Goal: Information Seeking & Learning: Understand process/instructions

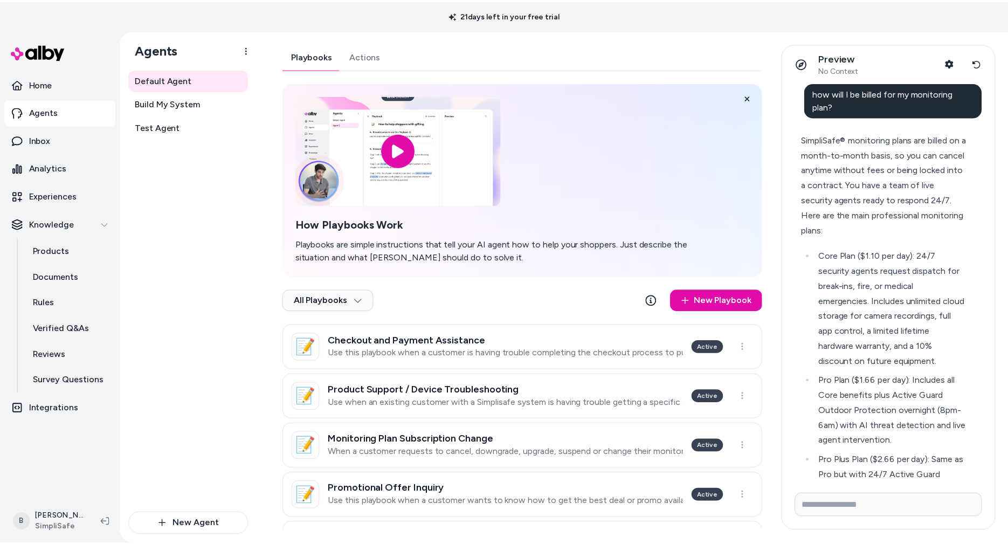
scroll to position [5272, 0]
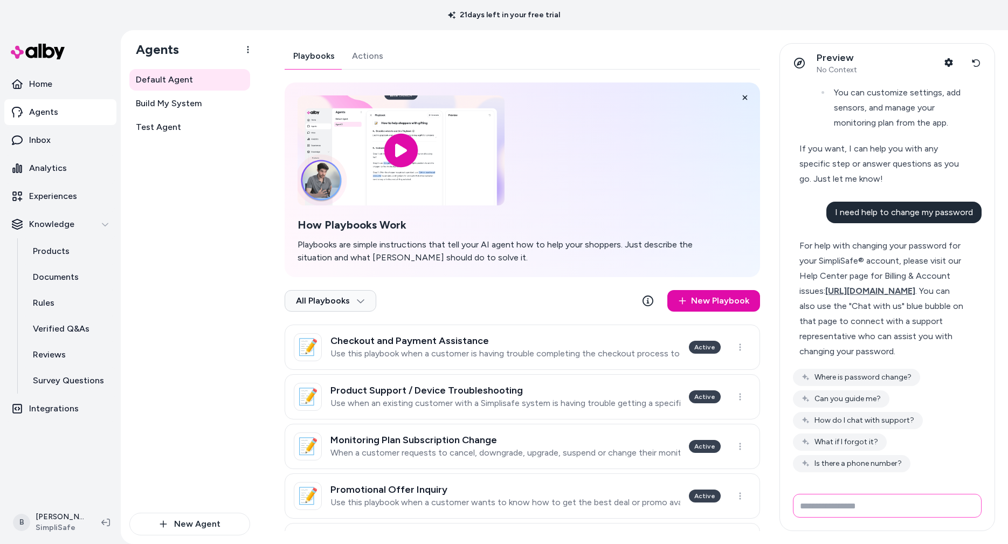
click at [919, 508] on input "Write your prompt here" at bounding box center [887, 506] width 189 height 24
click at [40, 85] on p "Home" at bounding box center [40, 84] width 23 height 13
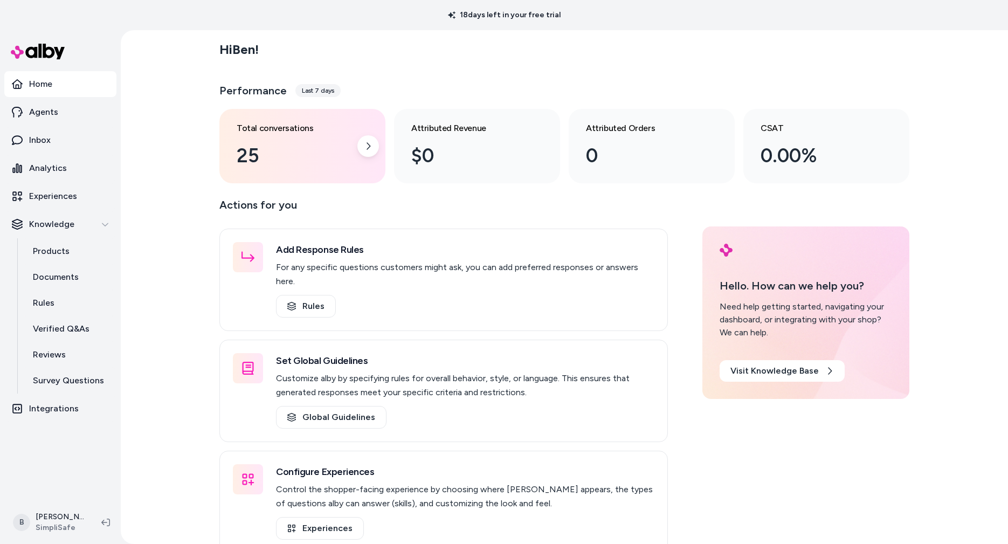
click at [312, 156] on div "25" at bounding box center [294, 155] width 114 height 29
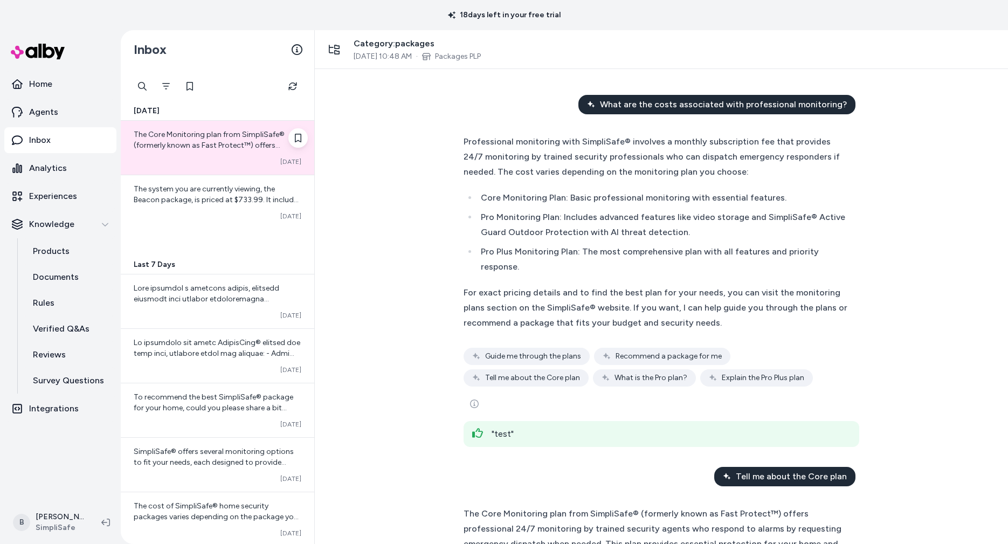
click at [239, 153] on div "The Core Monitoring plan from SimpliSafe® (formerly known as Fast Protect™) off…" at bounding box center [218, 148] width 194 height 54
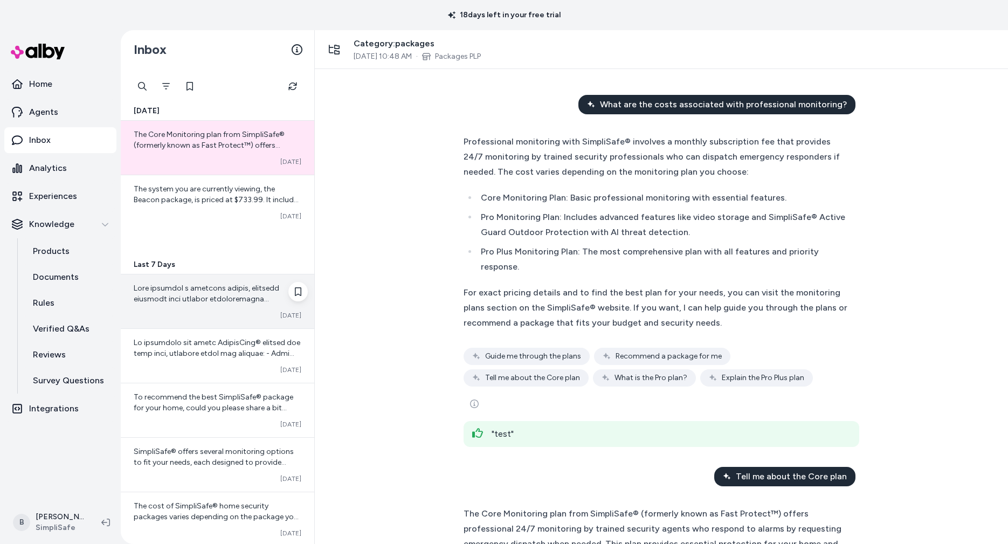
click at [233, 304] on div at bounding box center [218, 294] width 168 height 22
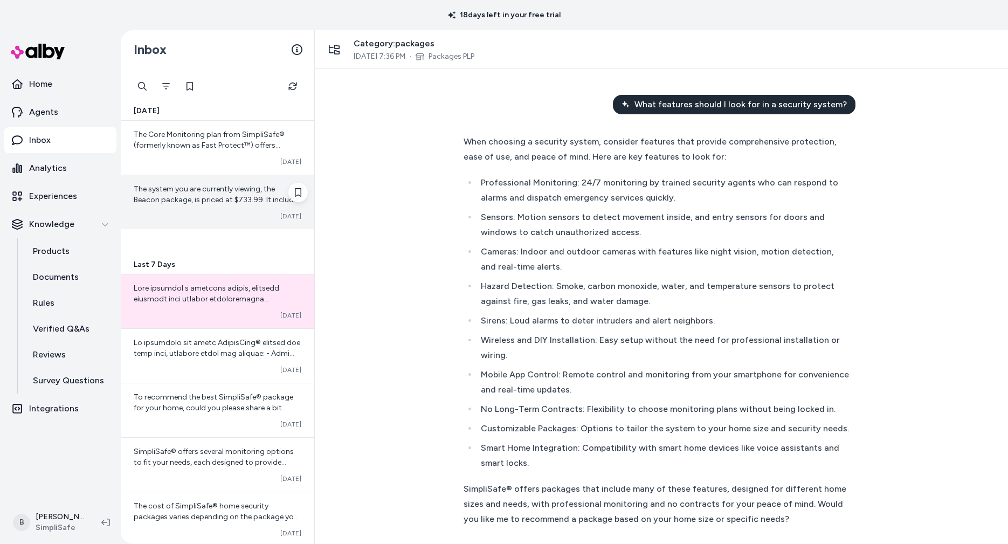
click at [238, 195] on span "The system you are currently viewing, the Beacon package, is priced at $733.99.…" at bounding box center [218, 231] width 168 height 95
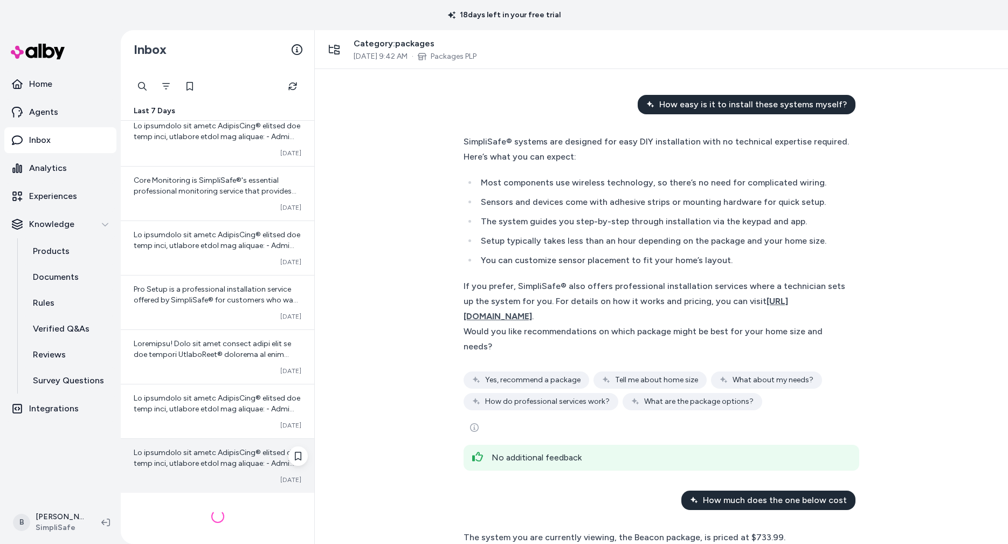
scroll to position [489, 0]
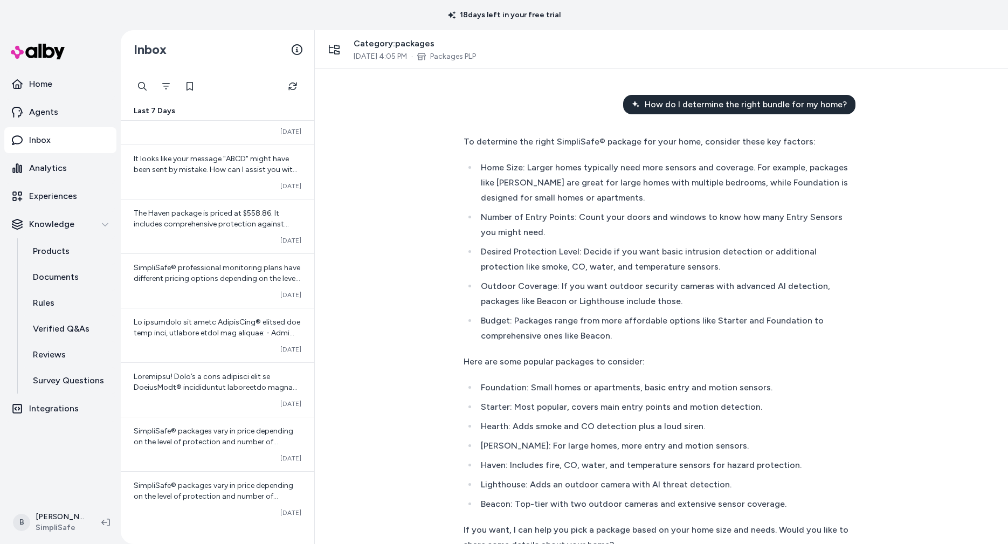
scroll to position [1144, 0]
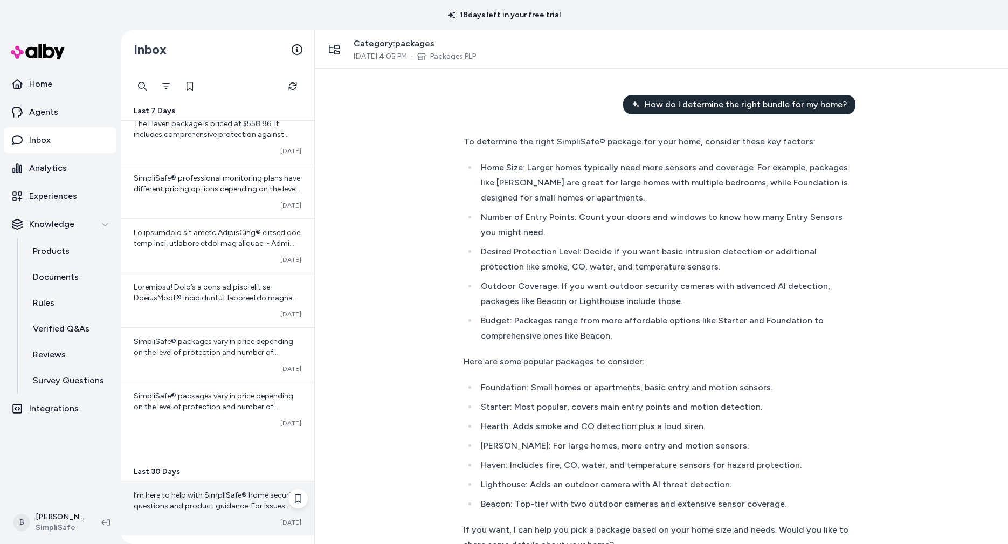
click at [244, 492] on span "I’m here to help with SimpliSafe® home security questions and product guidance.…" at bounding box center [216, 533] width 164 height 85
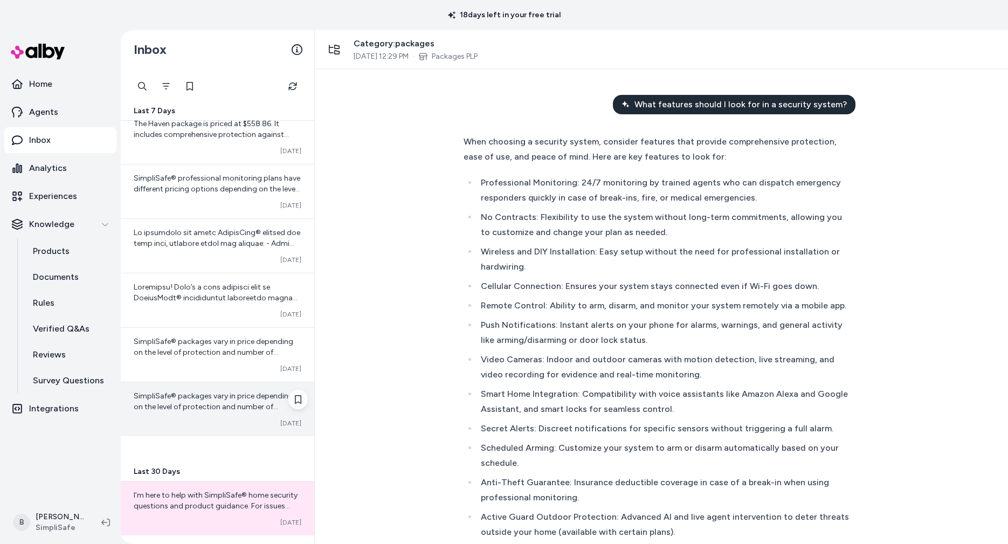
click at [241, 410] on div "SimpliSafe® packages vary in price depending on the level of protection and num…" at bounding box center [218, 409] width 194 height 54
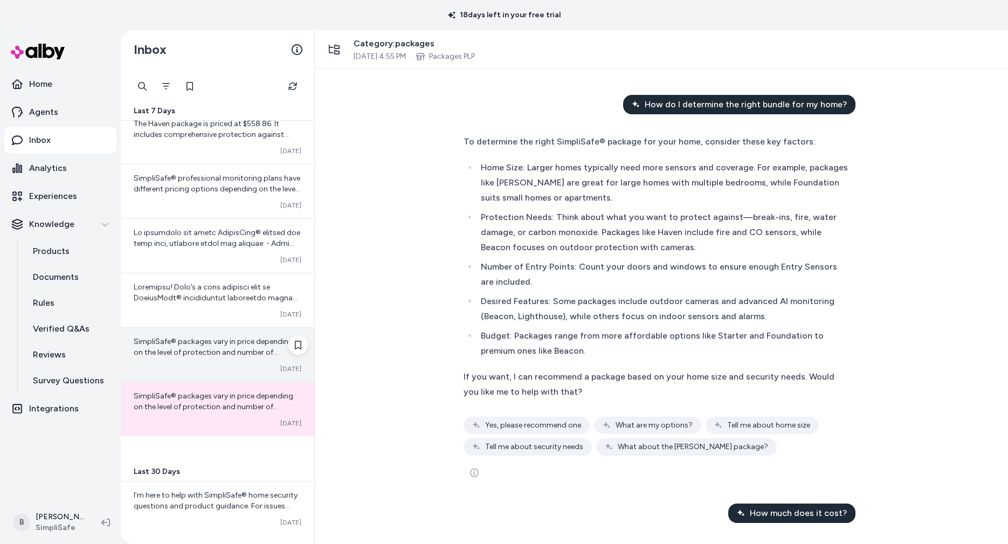
click at [233, 337] on span "SimpliSafe® packages vary in price depending on the level of protection and num…" at bounding box center [218, 455] width 168 height 236
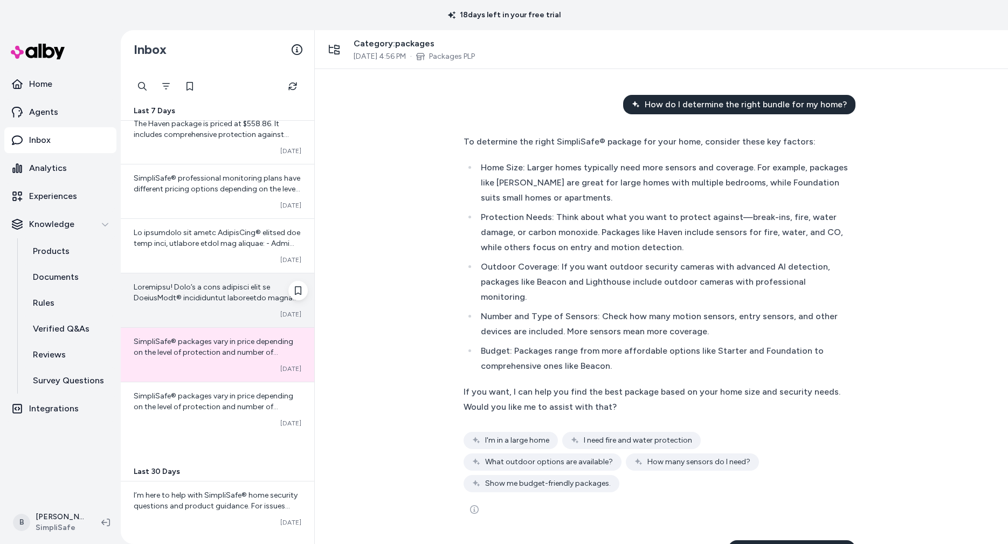
click at [232, 284] on span at bounding box center [217, 453] width 167 height 343
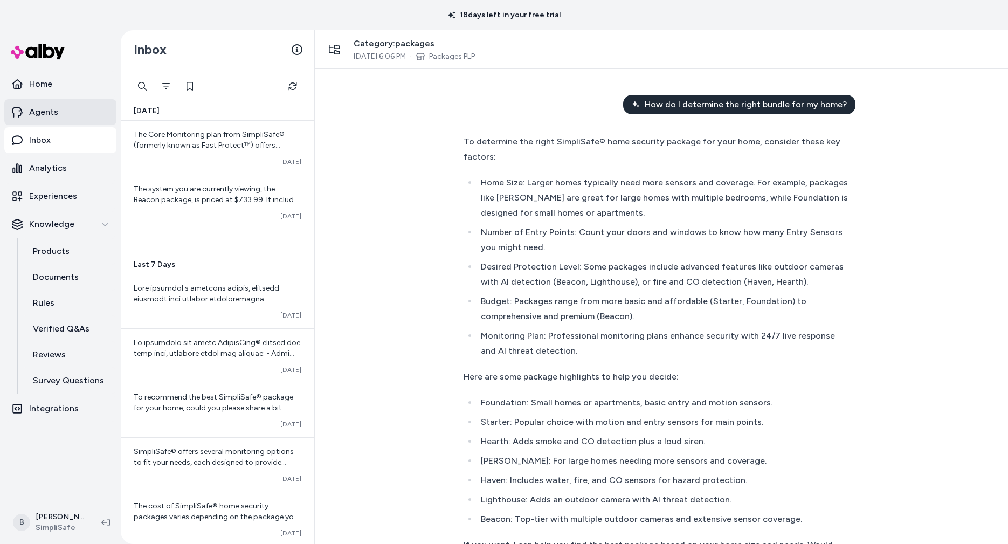
click at [51, 112] on p "Agents" at bounding box center [43, 112] width 29 height 13
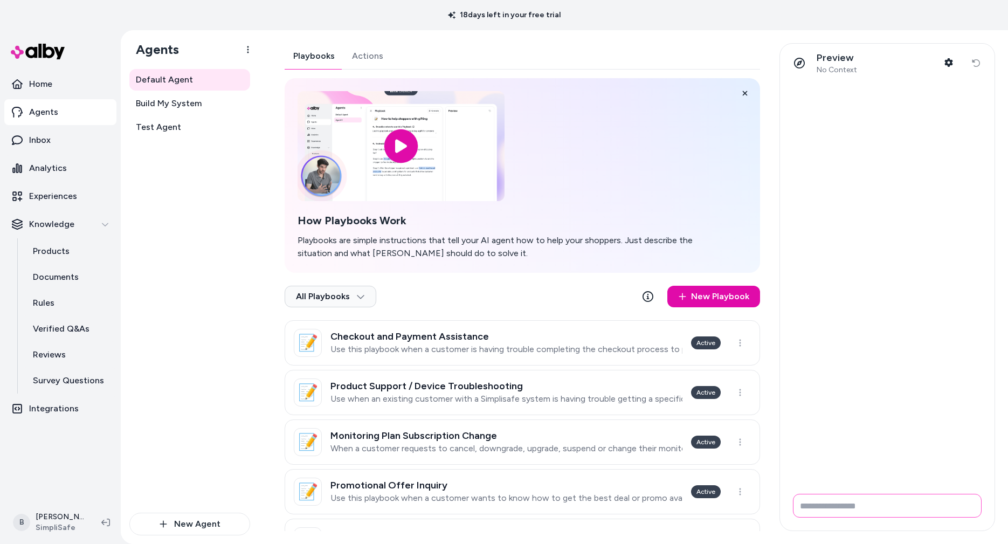
click at [917, 511] on input "Write your prompt here" at bounding box center [887, 506] width 189 height 24
type input "**********"
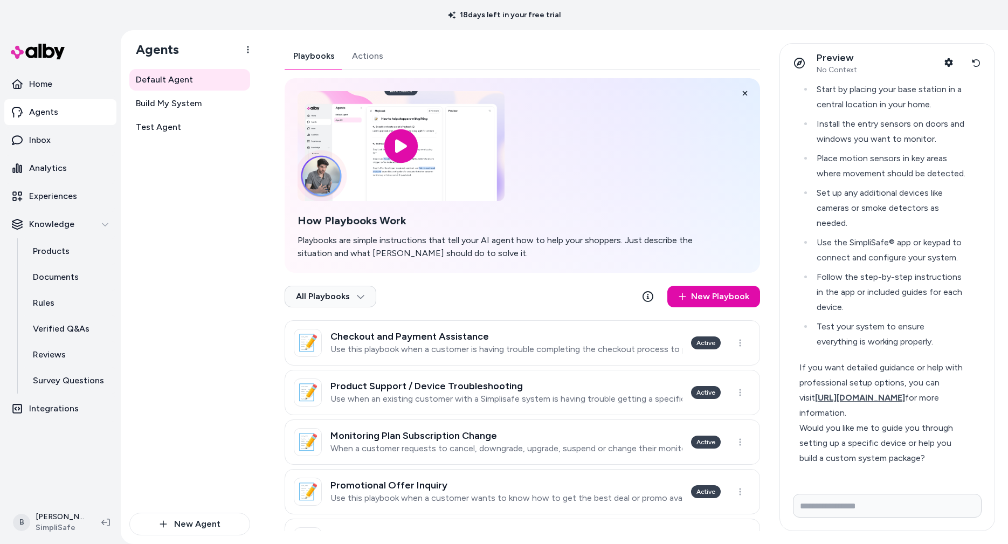
scroll to position [108, 0]
click at [849, 367] on div "If you want detailed guidance or help with professional setup options, you can …" at bounding box center [882, 391] width 167 height 60
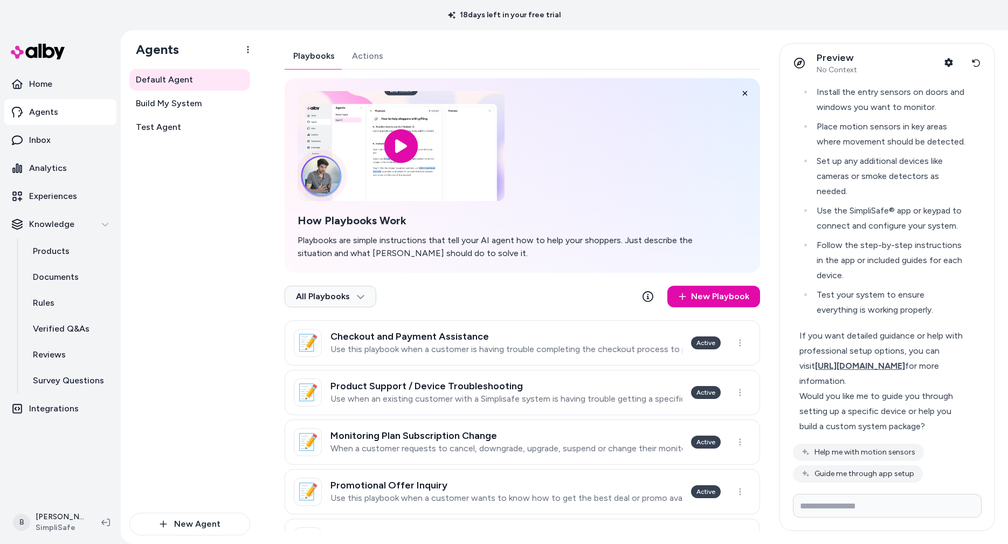
click at [891, 403] on div "Would you like me to guide you through setting up a specific device or help you…" at bounding box center [882, 411] width 167 height 45
click at [878, 403] on div "Would you like me to guide you through setting up a specific device or help you…" at bounding box center [882, 411] width 167 height 45
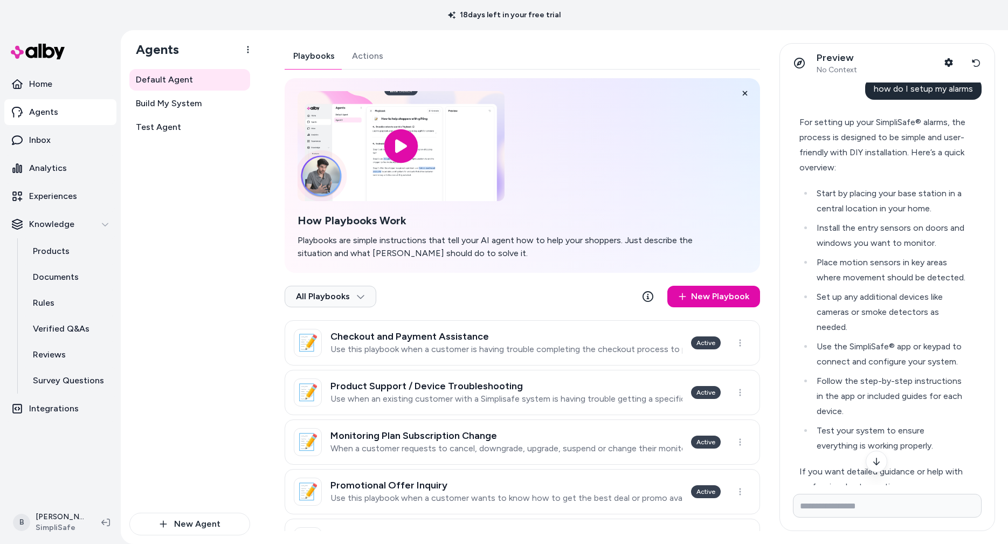
scroll to position [0, 0]
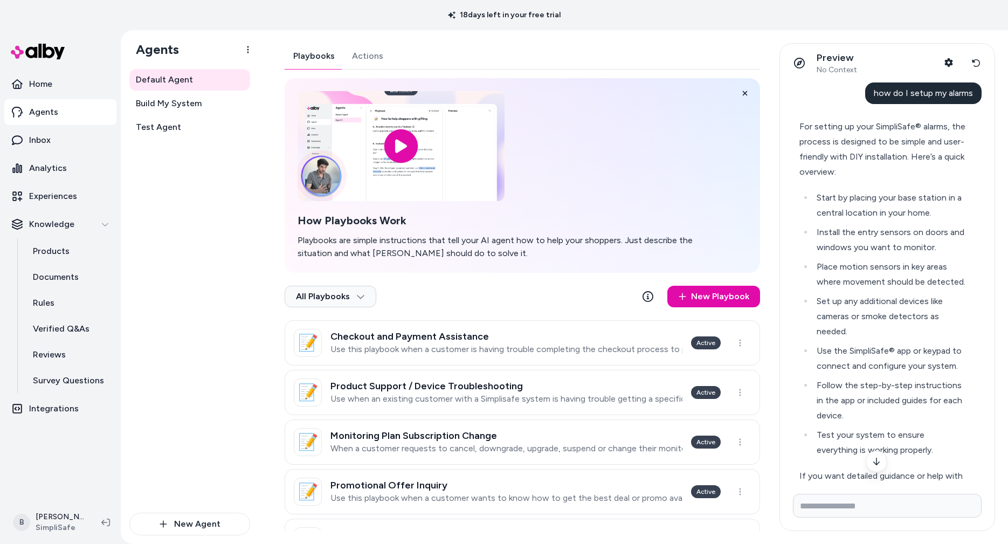
click at [814, 133] on div "For setting up your SimpliSafe® alarms, the process is designed to be simple an…" at bounding box center [882, 149] width 167 height 60
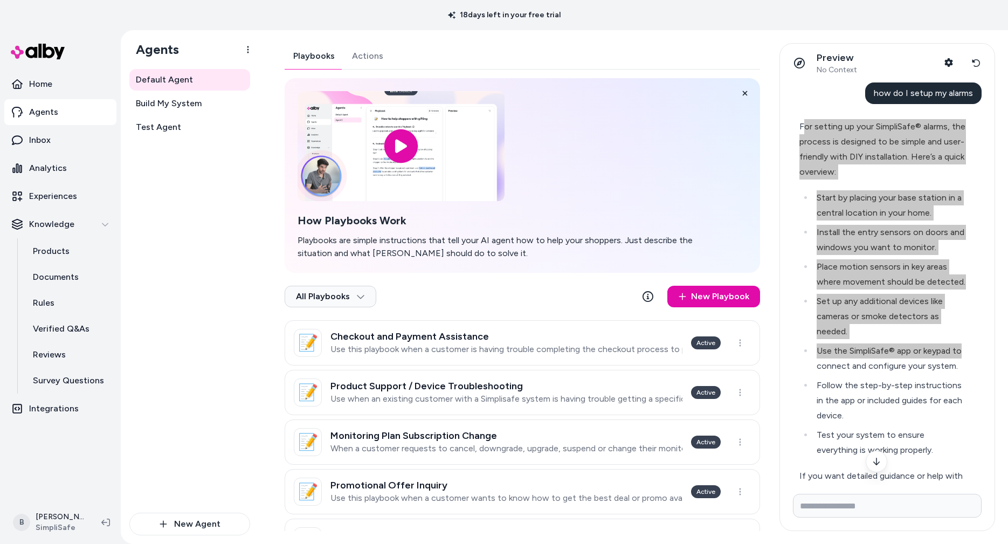
drag, startPoint x: 803, startPoint y: 127, endPoint x: 970, endPoint y: 344, distance: 274.1
click at [970, 344] on div "For setting up your SimpliSafe® alarms, the process is designed to be simple an…" at bounding box center [883, 347] width 180 height 468
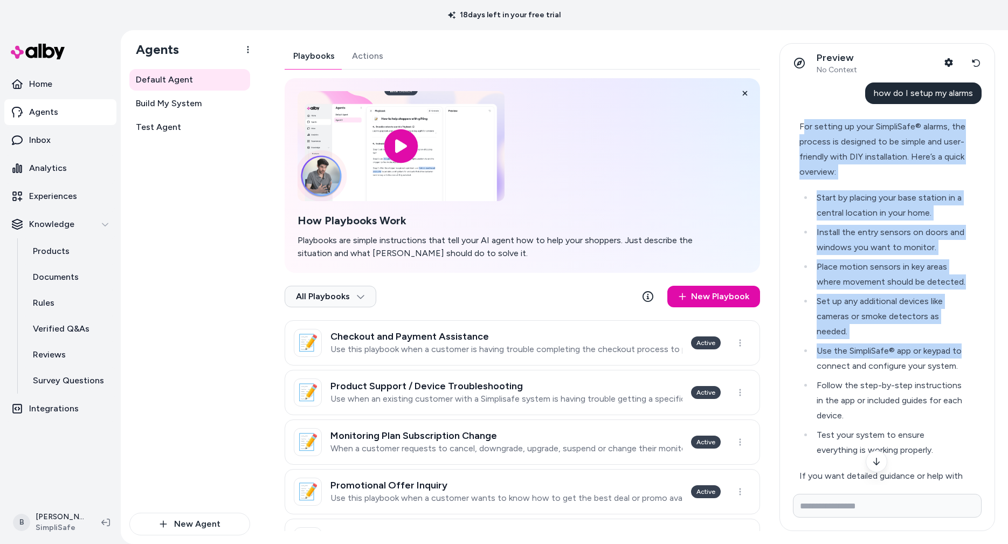
click at [880, 193] on li "Start by placing your base station in a central location in your home." at bounding box center [889, 205] width 153 height 30
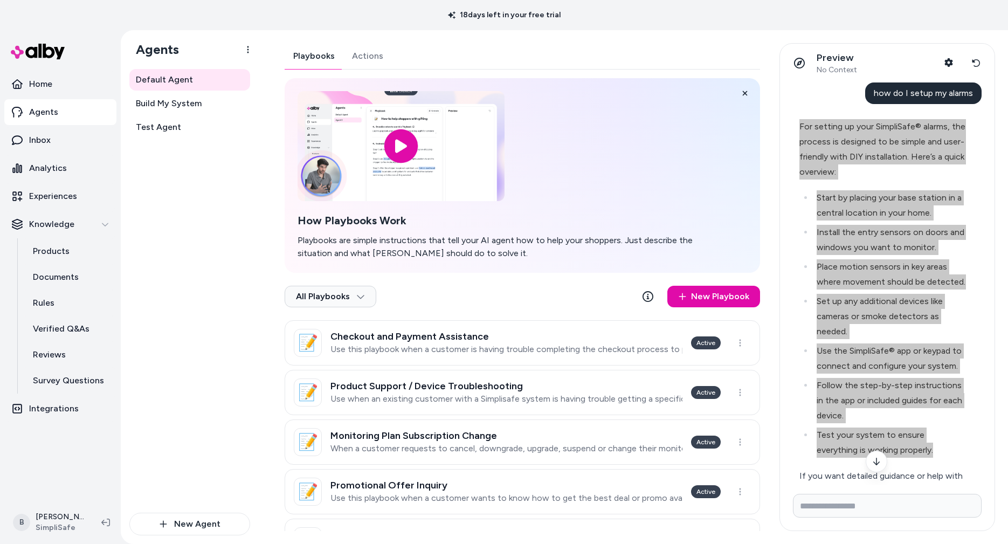
drag, startPoint x: 800, startPoint y: 125, endPoint x: 963, endPoint y: 447, distance: 360.9
click at [963, 447] on div "For setting up your SimpliSafe® alarms, the process is designed to be simple an…" at bounding box center [882, 346] width 167 height 455
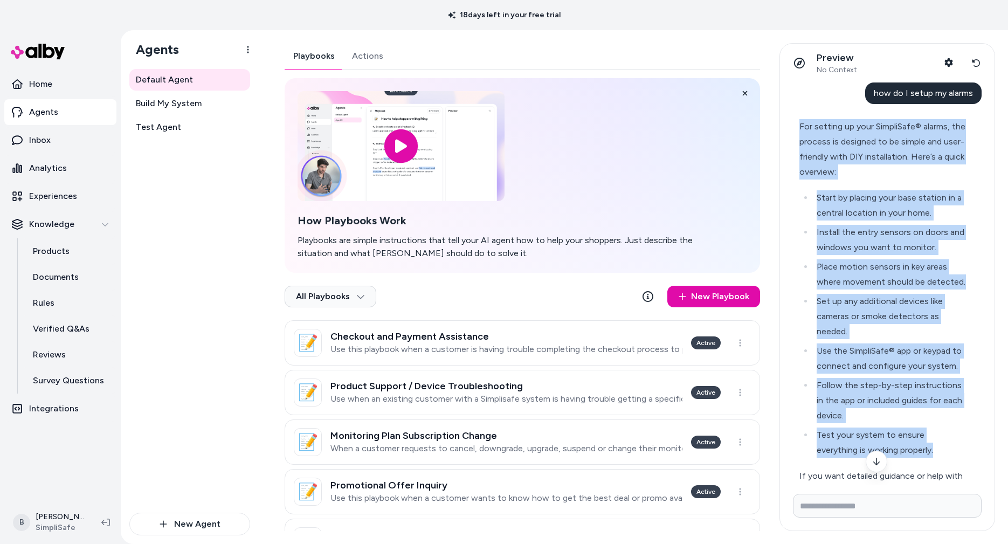
click at [963, 447] on li "Test your system to ensure everything is working properly." at bounding box center [889, 442] width 153 height 30
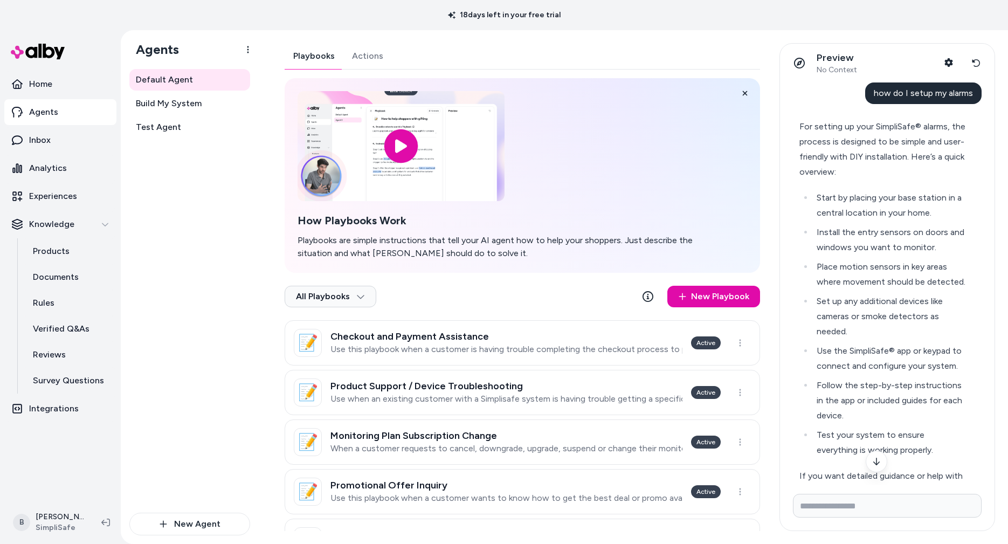
drag, startPoint x: 963, startPoint y: 447, endPoint x: 946, endPoint y: 437, distance: 20.3
click at [953, 446] on li "Test your system to ensure everything is working properly." at bounding box center [889, 442] width 153 height 30
click at [894, 168] on div "For setting up your SimpliSafe® alarms, the process is designed to be simple an…" at bounding box center [882, 149] width 167 height 60
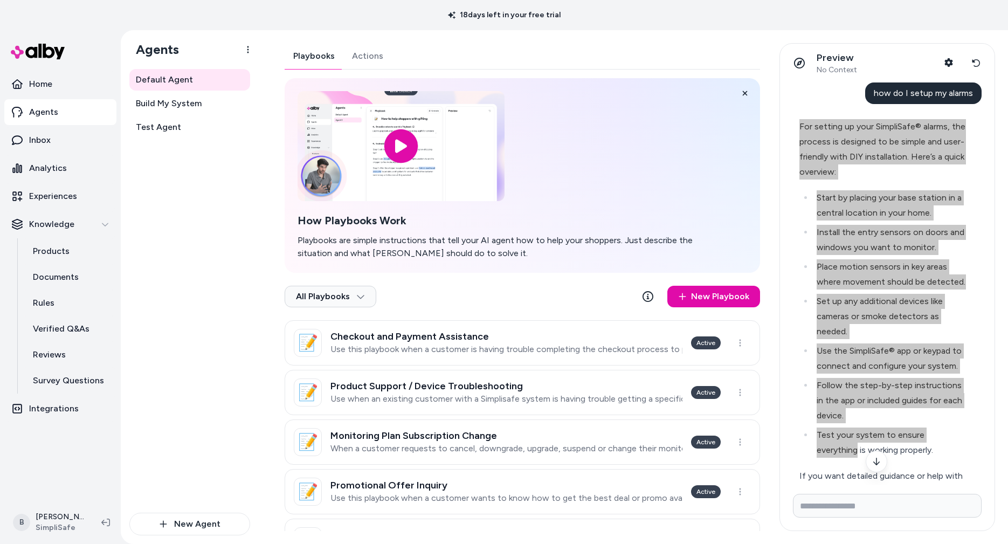
drag, startPoint x: 799, startPoint y: 127, endPoint x: 965, endPoint y: 440, distance: 354.2
click at [965, 440] on div "For setting up your SimpliSafe® alarms, the process is designed to be simple an…" at bounding box center [882, 346] width 167 height 455
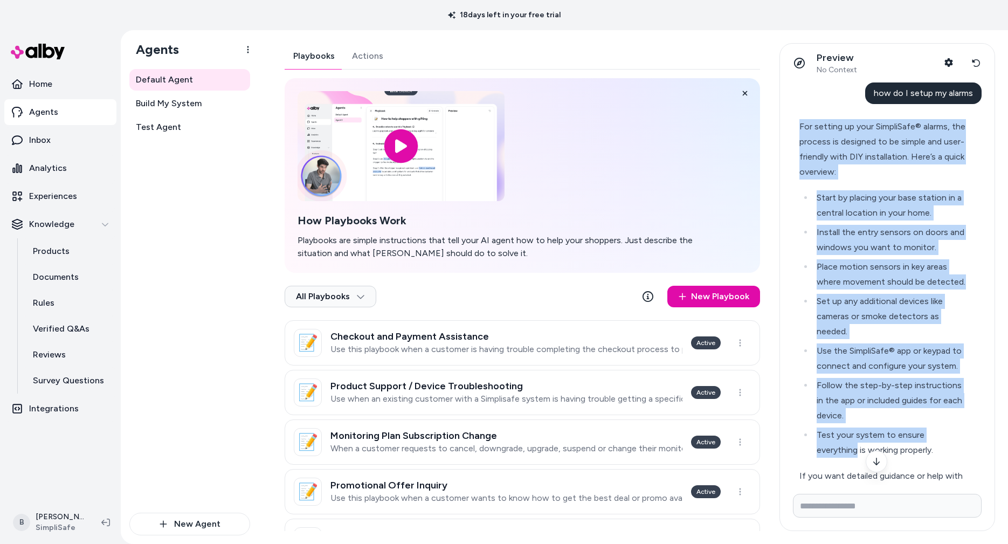
click at [830, 170] on div "For setting up your SimpliSafe® alarms, the process is designed to be simple an…" at bounding box center [882, 149] width 167 height 60
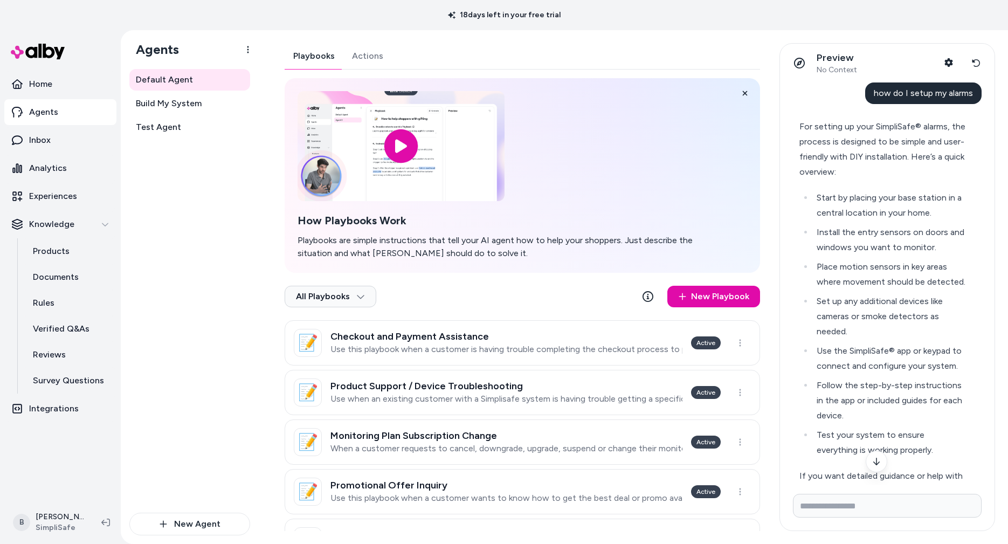
scroll to position [215, 0]
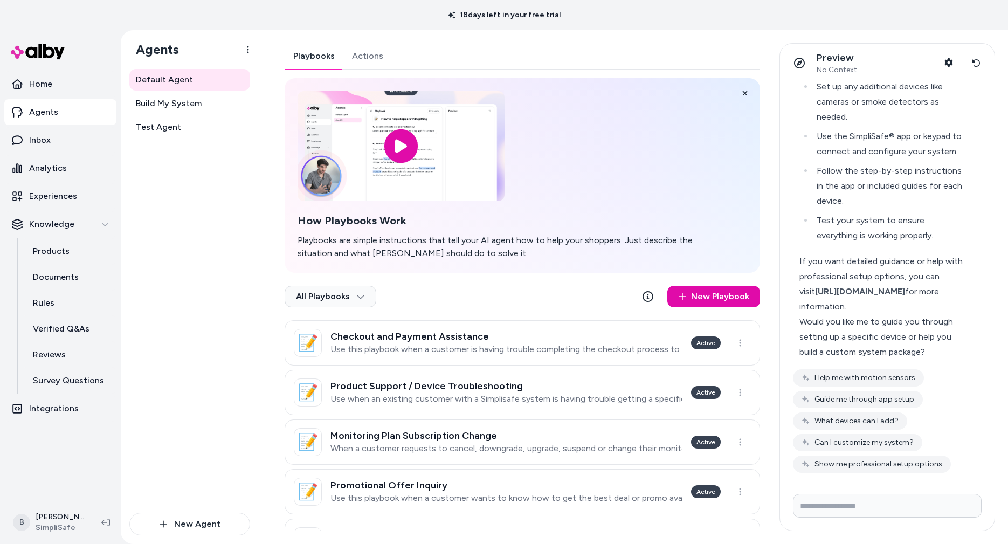
click at [931, 351] on div "Would you like me to guide you through setting up a specific device or help you…" at bounding box center [882, 336] width 167 height 45
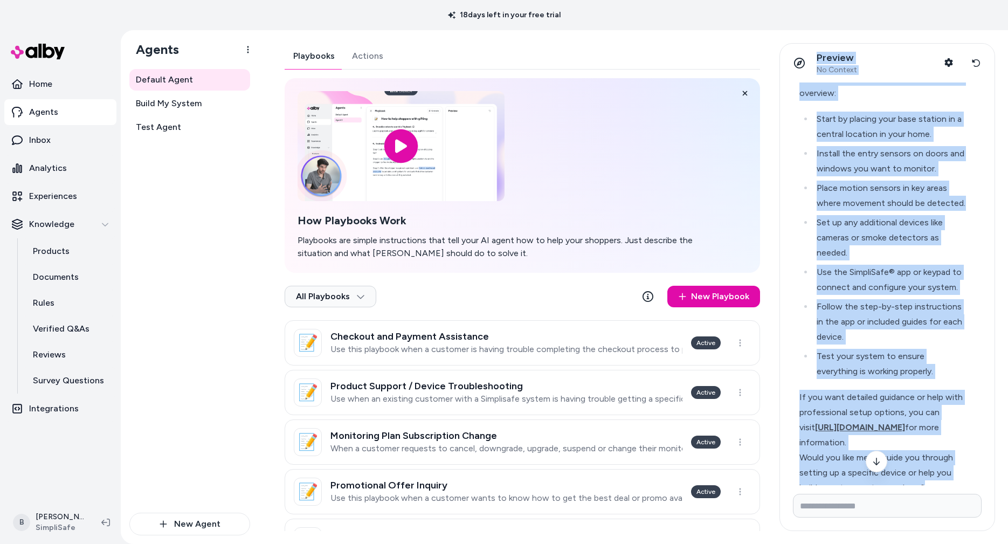
scroll to position [0, 0]
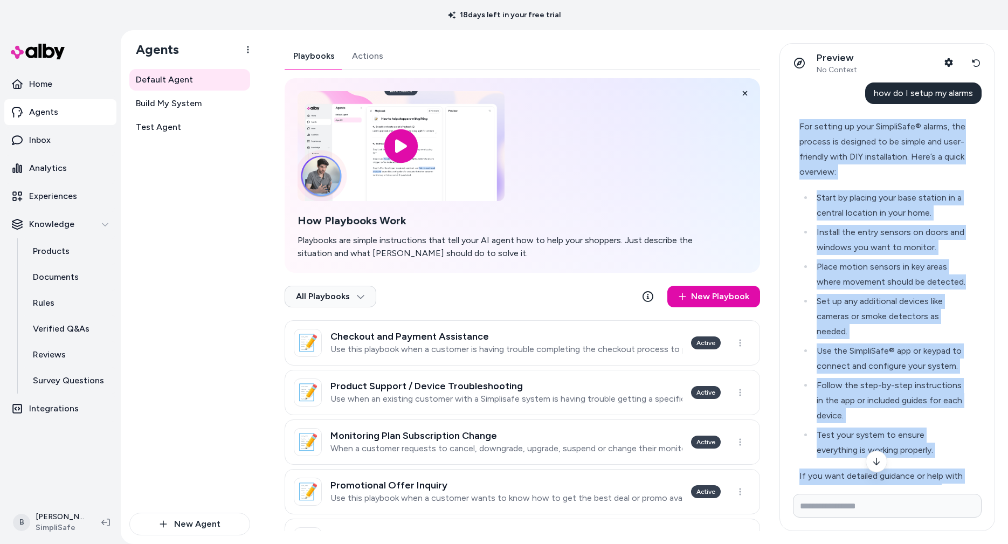
drag, startPoint x: 931, startPoint y: 351, endPoint x: 793, endPoint y: 125, distance: 265.4
click at [793, 125] on div "For setting up your SimpliSafe® alarms, the process is designed to be simple an…" at bounding box center [883, 347] width 180 height 468
copy div "For setting up your SimpliSafe® alarms, the process is designed to be simple an…"
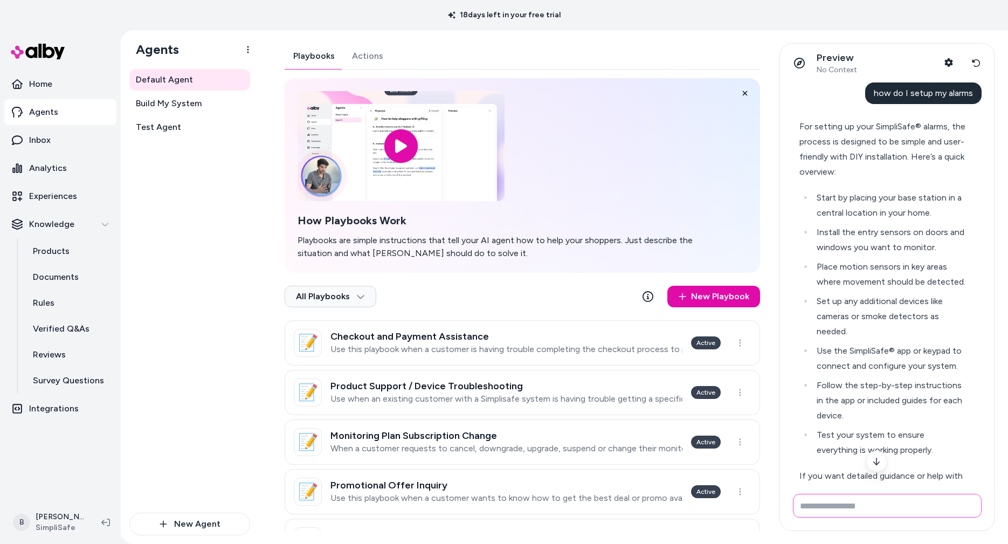
click at [894, 500] on input "Write your prompt here" at bounding box center [887, 506] width 189 height 24
type input "**********"
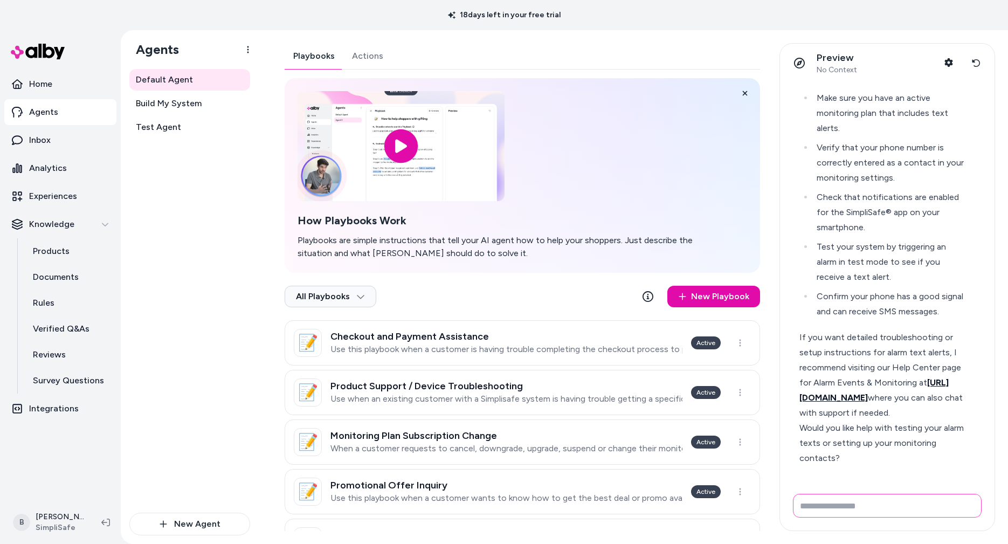
scroll to position [681, 0]
